Goal: Information Seeking & Learning: Check status

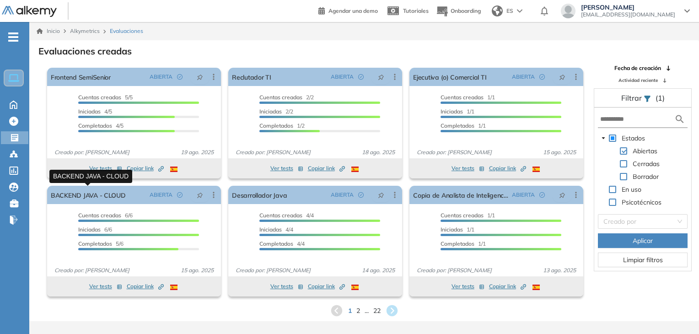
click at [86, 186] on link "BACKEND JAVA - CLOUD" at bounding box center [88, 195] width 75 height 18
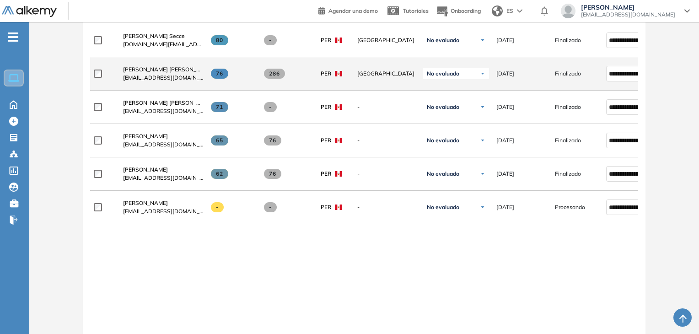
scroll to position [320, 0]
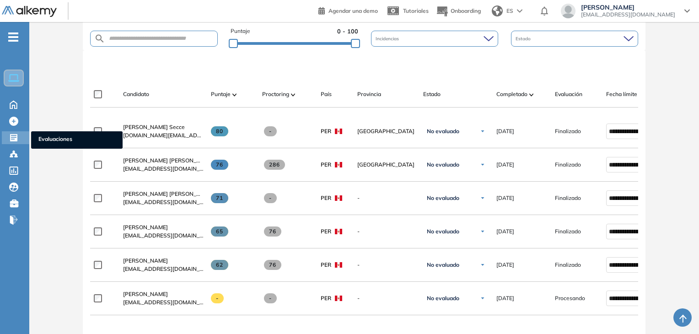
click at [18, 140] on div at bounding box center [14, 136] width 11 height 11
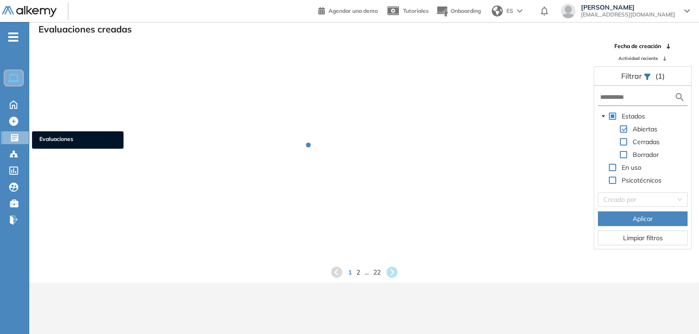
scroll to position [22, 0]
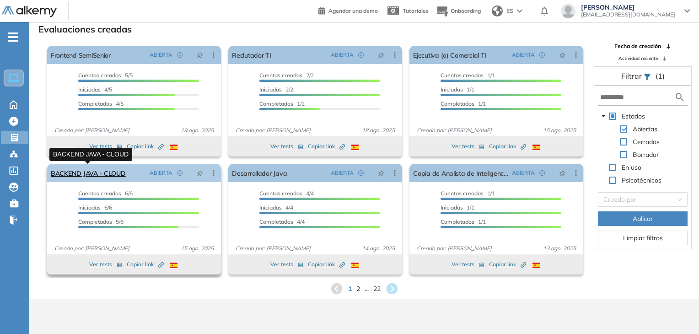
click at [98, 171] on link "BACKEND JAVA - CLOUD" at bounding box center [88, 173] width 75 height 18
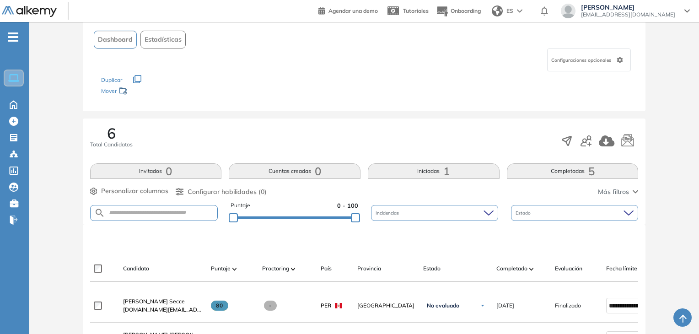
scroll to position [283, 0]
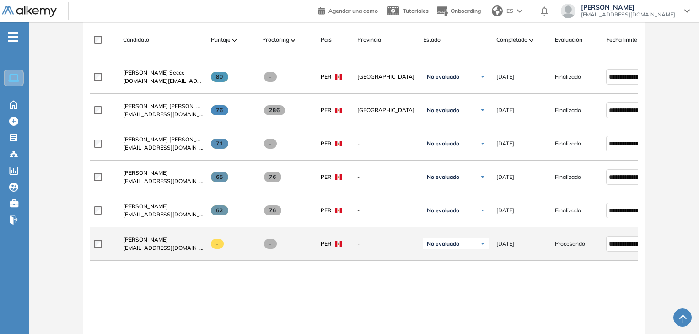
click at [168, 241] on span "[PERSON_NAME]" at bounding box center [145, 239] width 45 height 7
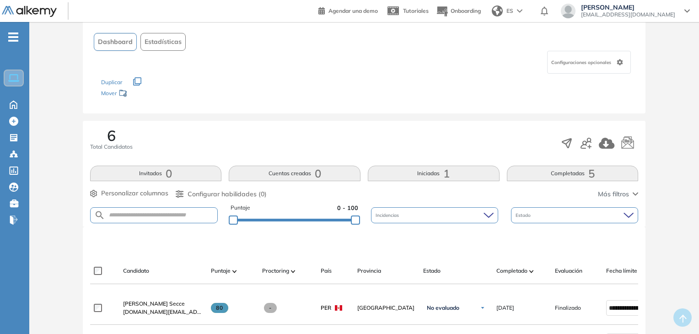
scroll to position [46, 0]
